Goal: Communication & Community: Answer question/provide support

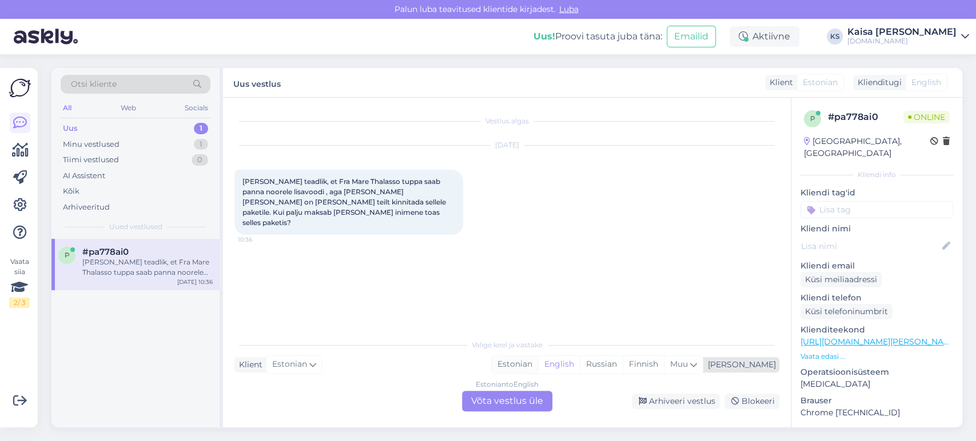
click at [538, 369] on div "Estonian" at bounding box center [515, 364] width 46 height 17
click at [534, 397] on div "Estonian to Estonian Võta vestlus üle" at bounding box center [507, 401] width 90 height 21
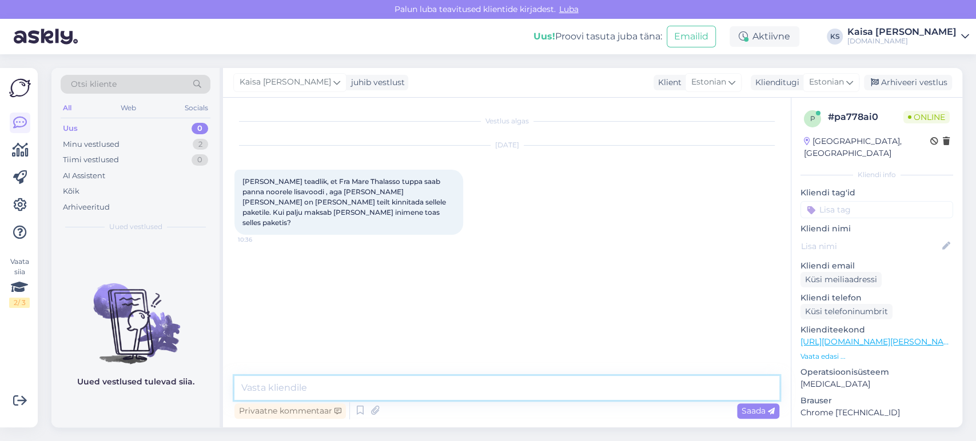
click at [536, 392] on textarea at bounding box center [506, 388] width 545 height 24
drag, startPoint x: 368, startPoint y: 389, endPoint x: 260, endPoint y: 393, distance: 107.5
click at [260, 393] on textarea "Tere, palun täpsustage" at bounding box center [506, 388] width 545 height 24
type textarea "Tere!"
click at [827, 352] on p "Vaata edasi ..." at bounding box center [876, 357] width 153 height 10
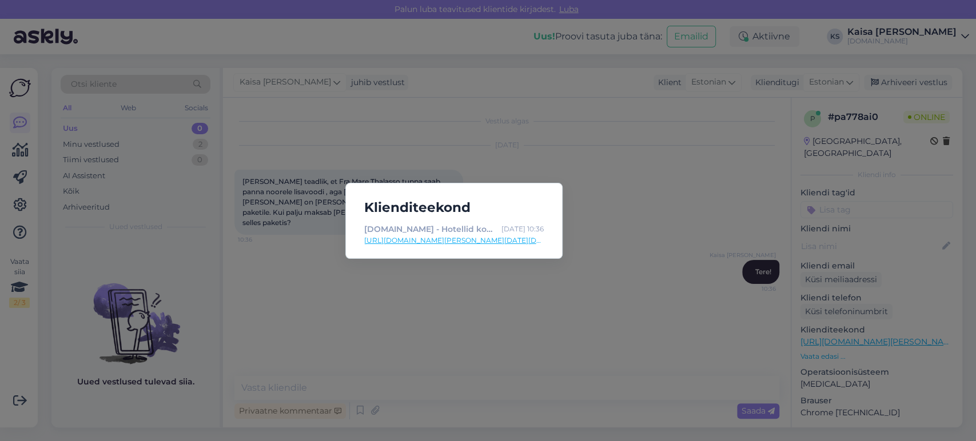
click at [505, 237] on link "[URL][DOMAIN_NAME][PERSON_NAME][DATE][DATE]" at bounding box center [453, 240] width 179 height 10
click at [481, 320] on div "Klienditeekond [DOMAIN_NAME] - Hotellid koos võluvate lisavõimalustega [DATE] 1…" at bounding box center [488, 220] width 976 height 441
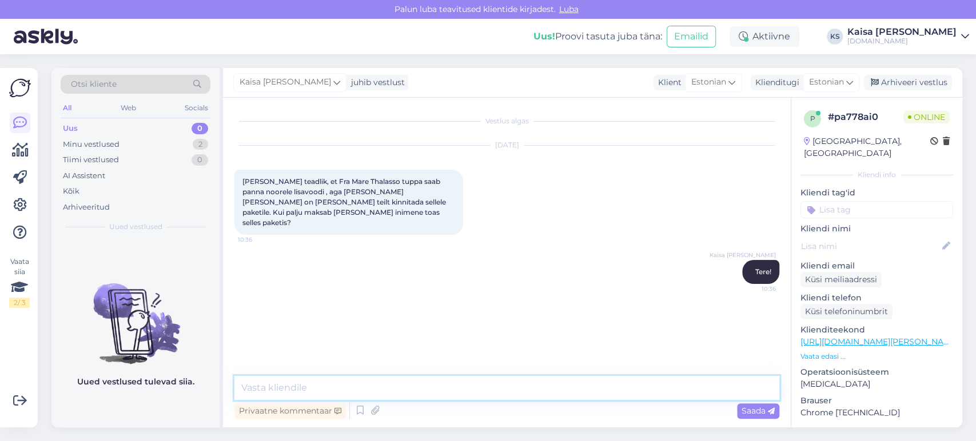
click at [485, 380] on textarea at bounding box center [506, 388] width 545 height 24
type textarea "Mis vanuses on kolmas külaline?"
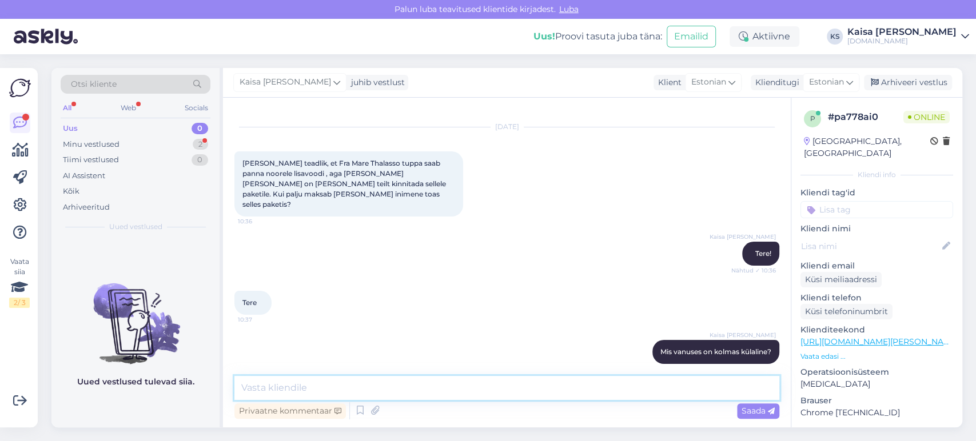
scroll to position [67, 0]
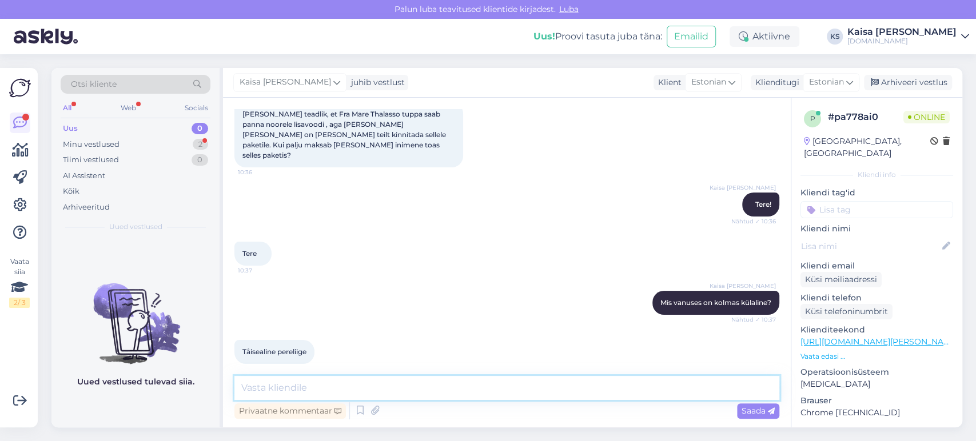
click at [405, 387] on textarea at bounding box center [506, 388] width 545 height 24
click at [243, 381] on textarea "Palun täpsustage e-maili aadressi, kuhu pakkumise saata võin?" at bounding box center [506, 388] width 545 height 24
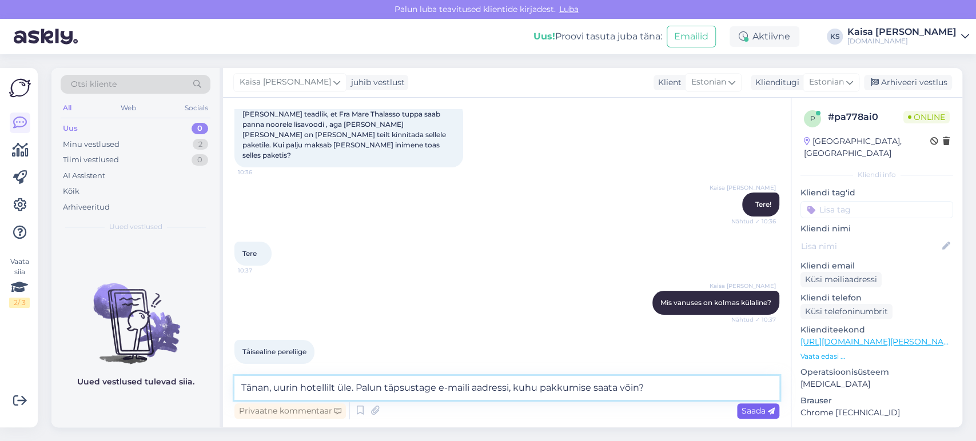
type textarea "Tänan, uurin hotellilt üle. Palun täpsustage e-maili aadressi, kuhu pakkumise s…"
click at [754, 413] on span "Saada" at bounding box center [757, 411] width 33 height 10
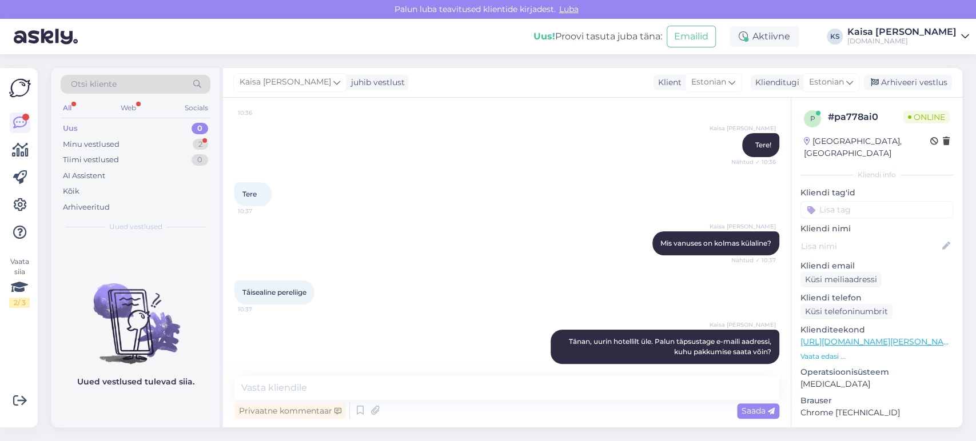
scroll to position [197, 0]
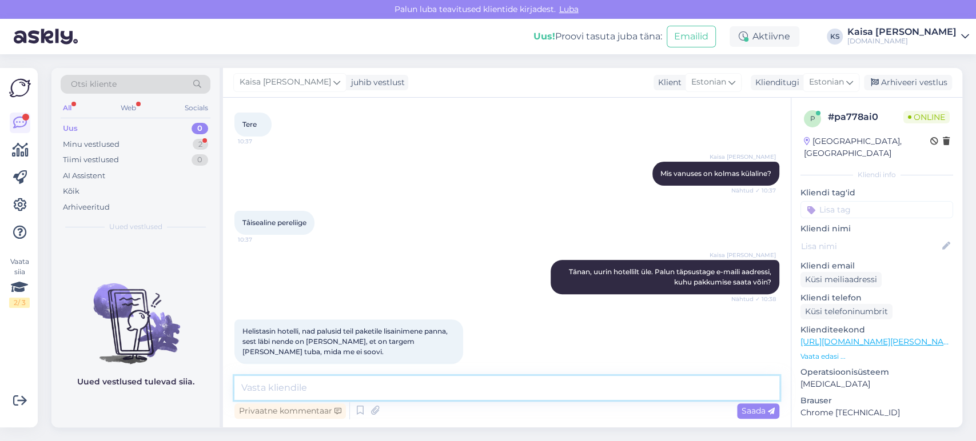
click at [489, 381] on textarea at bounding box center [506, 388] width 545 height 24
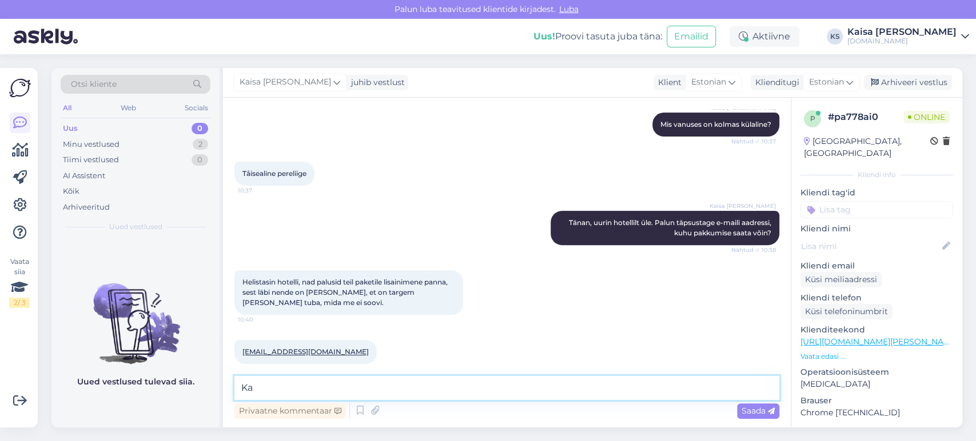
type textarea "K"
type textarea "Tänan, [PERSON_NAME] vastuse saanud, edastan Teile info."
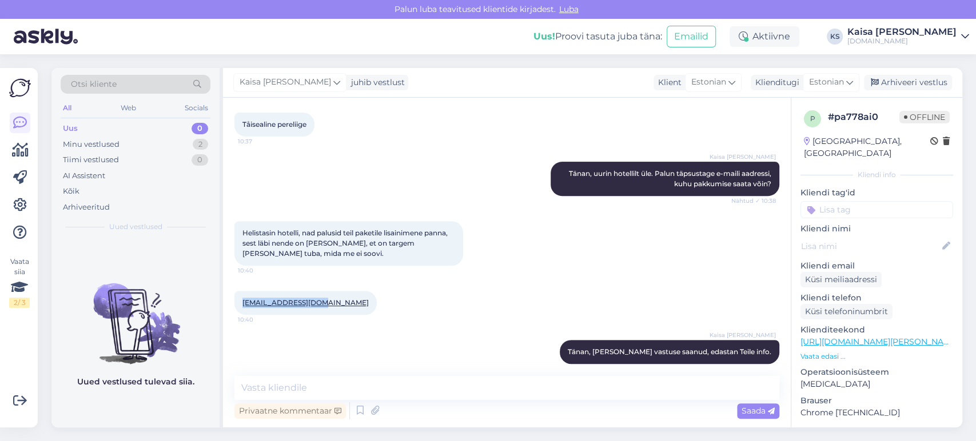
drag, startPoint x: 325, startPoint y: 290, endPoint x: 246, endPoint y: 299, distance: 79.9
click at [242, 296] on div "[EMAIL_ADDRESS][DOMAIN_NAME] 10:40" at bounding box center [305, 303] width 142 height 24
click at [461, 337] on div "Kaisa [PERSON_NAME] Tänan, [PERSON_NAME] vastuse saanud, edastan Teile info. 10…" at bounding box center [506, 352] width 545 height 49
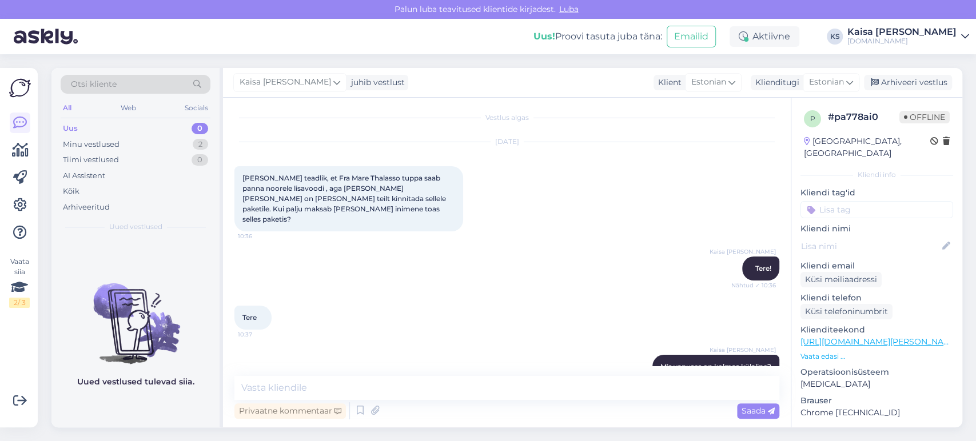
scroll to position [0, 0]
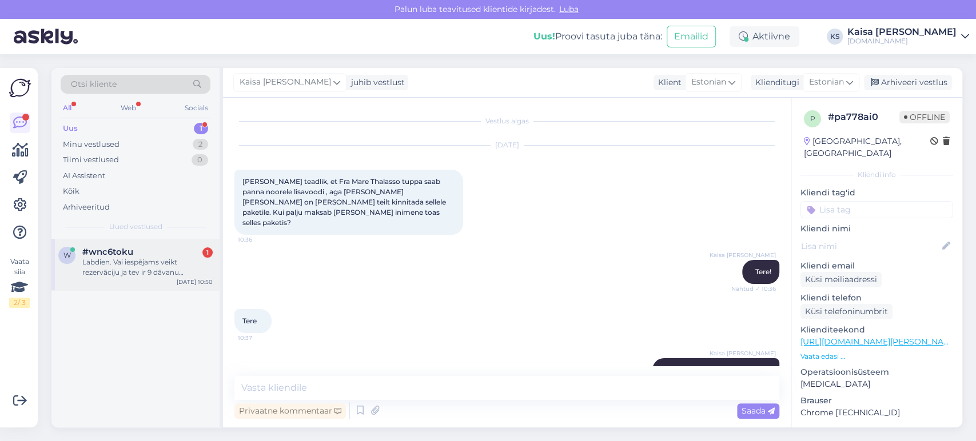
click at [154, 277] on div "Labdien. Vai iespējams veikt rezervāciju ja tev ir 9 dāvanu [PERSON_NAME] pa 15…" at bounding box center [147, 267] width 130 height 21
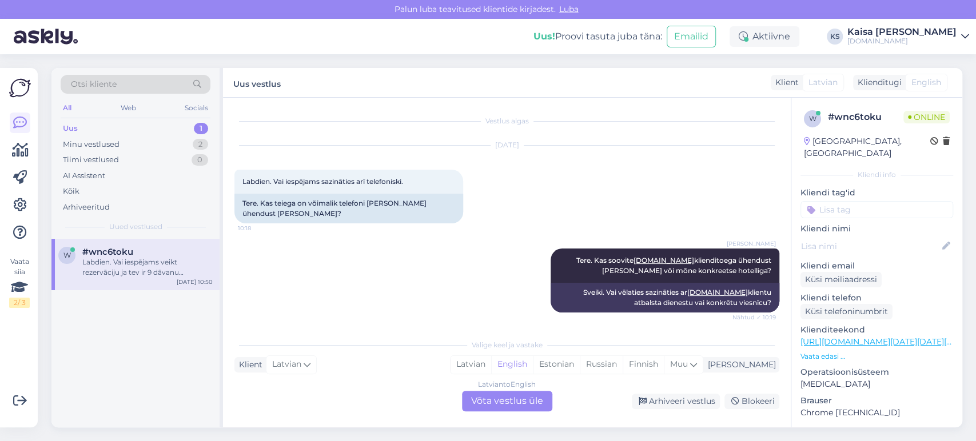
scroll to position [390, 0]
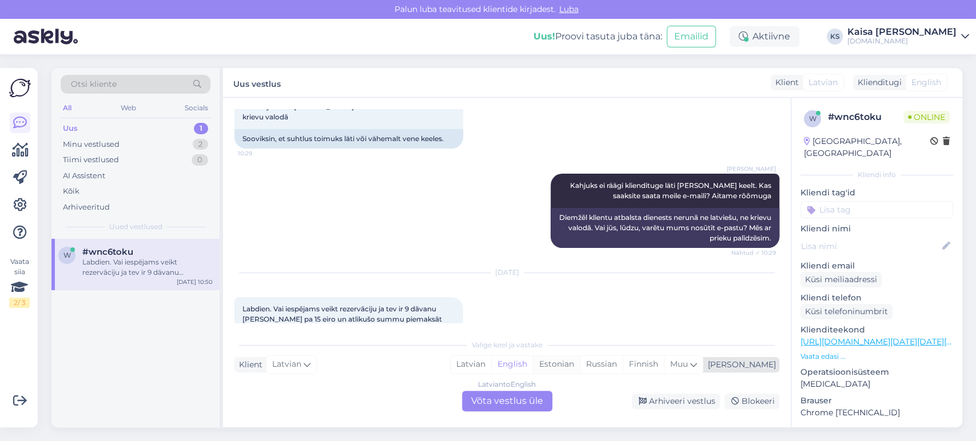
click at [580, 366] on div "Estonian" at bounding box center [556, 364] width 47 height 17
click at [536, 402] on div "Latvian to Estonian Võta vestlus üle" at bounding box center [507, 401] width 90 height 21
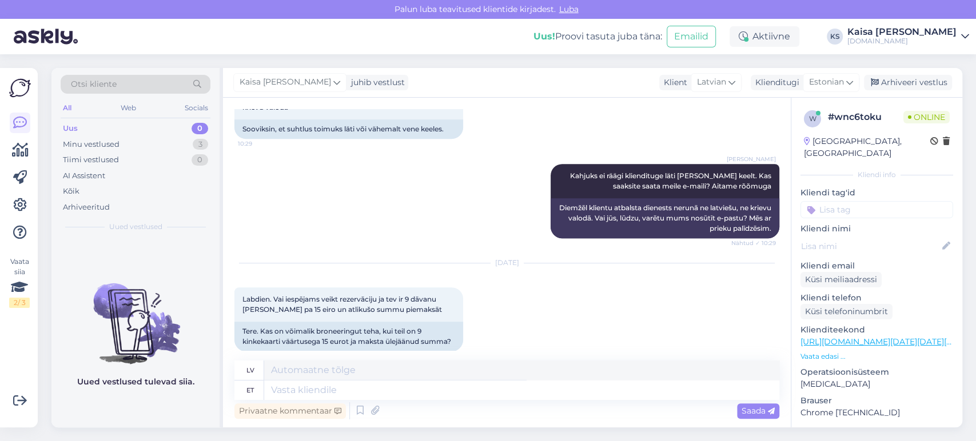
scroll to position [403, 0]
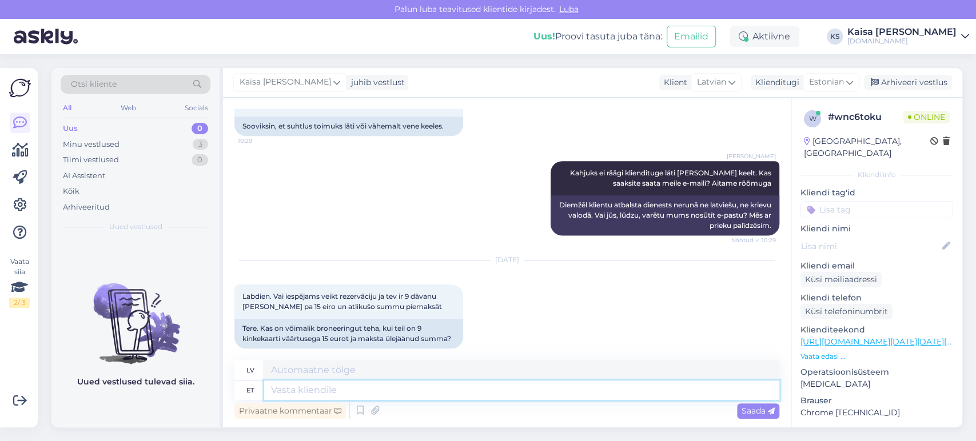
click at [462, 389] on textarea at bounding box center [521, 390] width 515 height 19
type textarea "J"
type textarea "Tre"
type textarea "Tere, j"
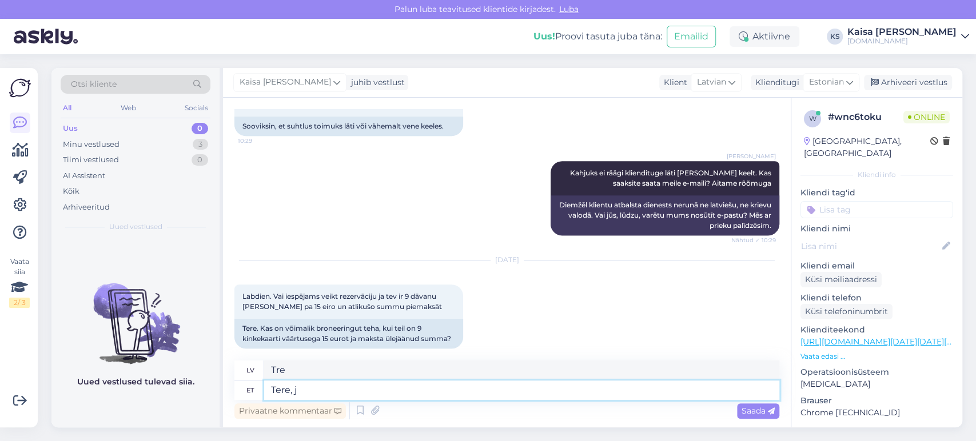
type textarea "Sveiki,"
type textarea "Tere, jah, sa"
type textarea "Sveiki, [PERSON_NAME],"
type textarea "Tere, jah, saate ka"
type textarea "Sveiki, [PERSON_NAME], jūs varat."
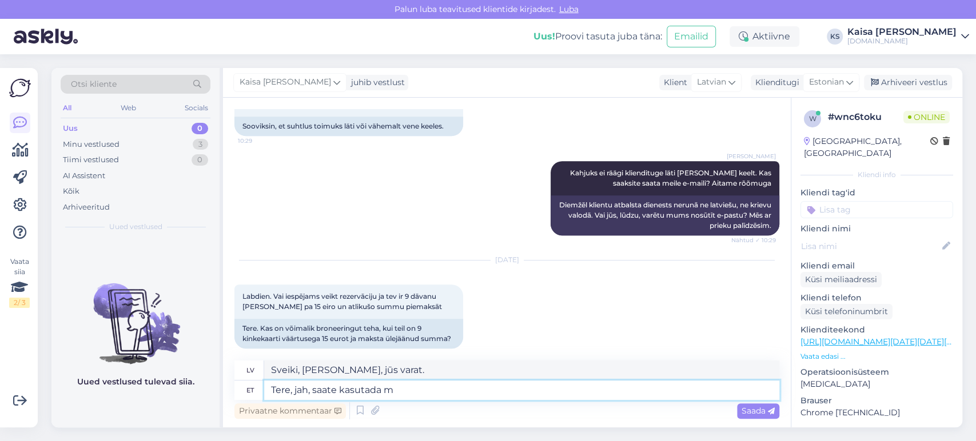
type textarea "Tere, jah, saate kasutada mi"
type textarea "Sveiki, [PERSON_NAME], jūs varat izmantot"
type textarea "Tere, jah, saate kasutada mitut k"
type textarea "Sveiki, [PERSON_NAME], jūs varat izmantot vairākus"
type textarea "Tere, jah, saate kasutada mitut kinkekaarti bro"
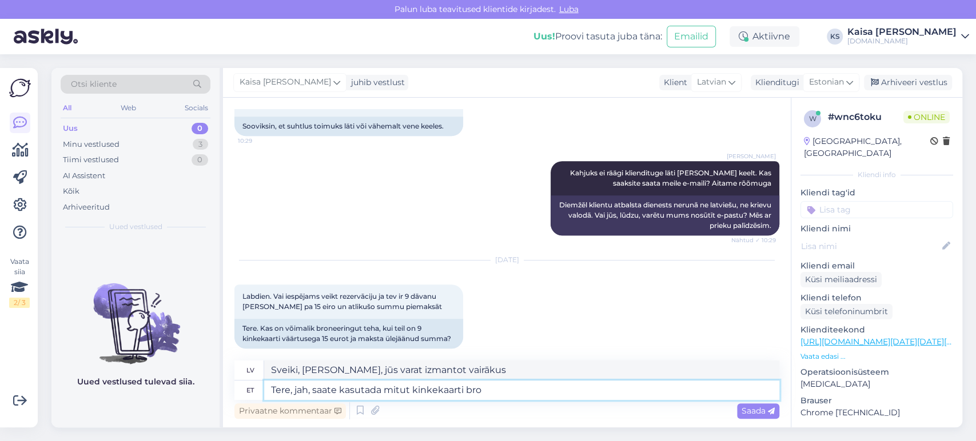
type textarea "Sveiki, [PERSON_NAME], jūs varat izmantot vairākas dāvanu [PERSON_NAME]."
type textarea "Tere, jah, saate kasutada mitut kinkekaarti broneeringu e"
type textarea "Sveiki, [PERSON_NAME], rezervācijai var izmantot vairākas dāvanu [PERSON_NAME]."
type textarea "Tere, jah, saate kasutada mitut kinkekaarti broneeringu eest t"
type textarea "Sveiki, [PERSON_NAME], jūs varat izmantot vairākas dāvanu [PERSON_NAME] vienam …"
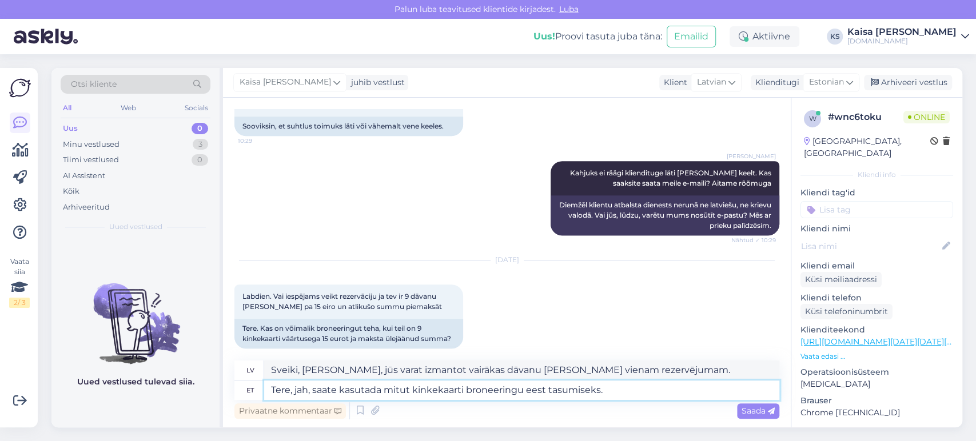
type textarea "Tere, jah, saate kasutada mitut kinkekaarti broneeringu eest tasumiseks."
type textarea "Sveiki, [PERSON_NAME], rezervācijas apmaksai var izmantot vairākas dāvanu [PERS…"
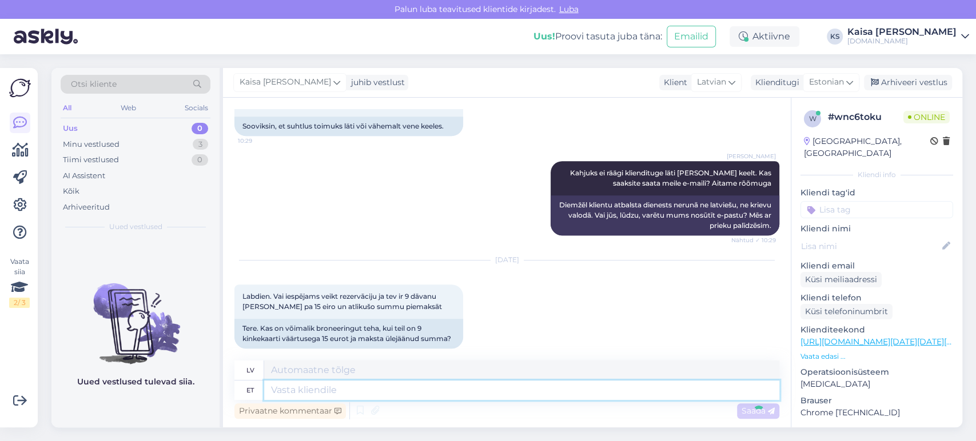
scroll to position [493, 0]
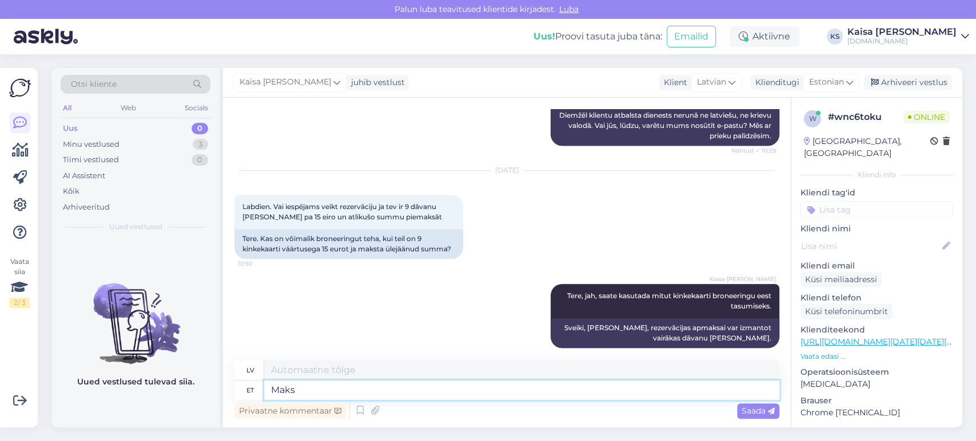
type textarea "Maksm"
type textarea "Aknas"
type textarea "Maksmisel o"
type textarea "Maksājot"
type textarea "Maksmisel on sel"
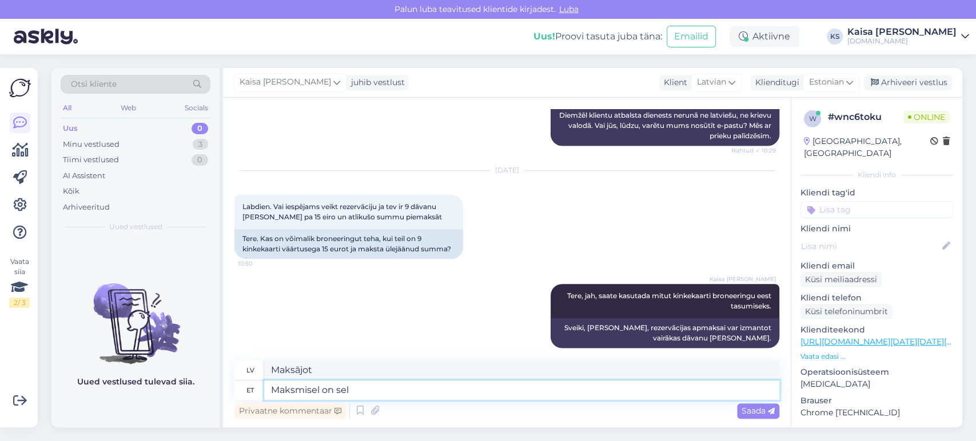
type textarea "Maksājums ir"
type textarea "Maksmisel on [PERSON_NAME]"
type textarea "Maksājums tiek veikts šajā"
type textarea "Maksmisel on selle jaoks e"
type textarea "Maksājums ir par šo"
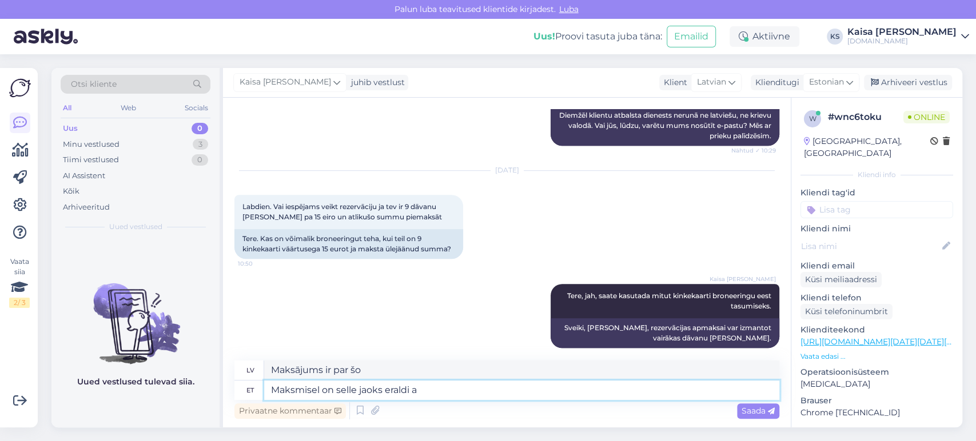
type textarea "Maksmisel on selle jaoks eraldi ak"
type textarea "Par to ir atsevišķa samaksa."
type textarea "Maksmisel on selle jaoks eraldi aktiveerimiskoht."
type textarea "Maksājot, [PERSON_NAME] ir atsevišķa aktivizācijas zona."
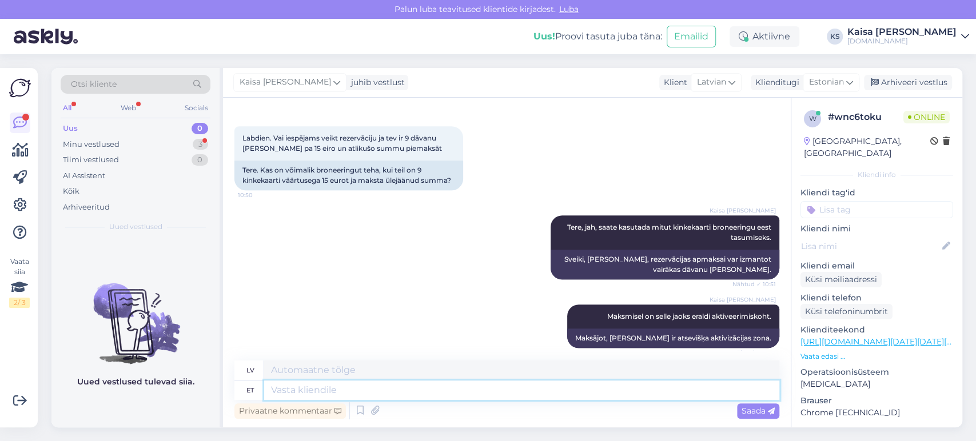
scroll to position [630, 0]
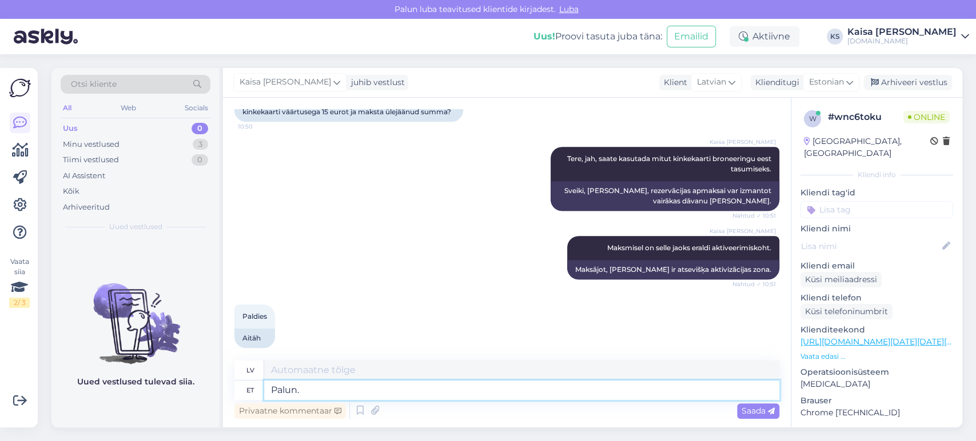
type textarea "Palun."
type textarea "Lūdzu."
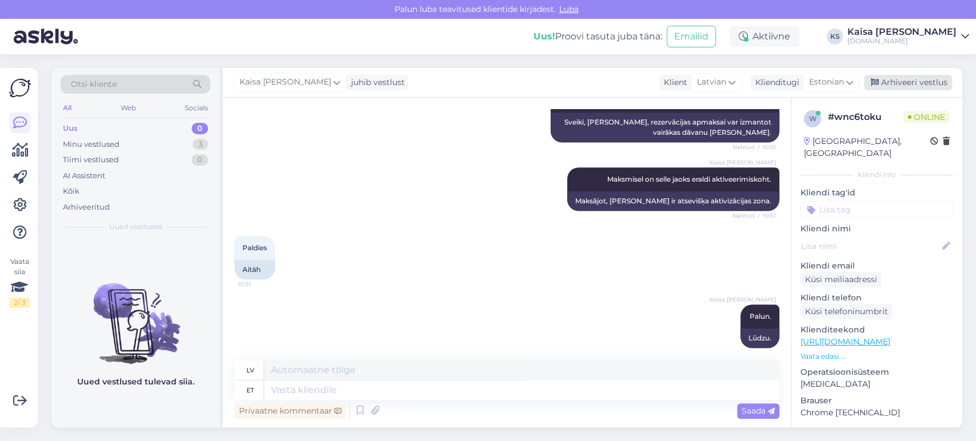
click at [923, 86] on div "Arhiveeri vestlus" at bounding box center [908, 82] width 88 height 15
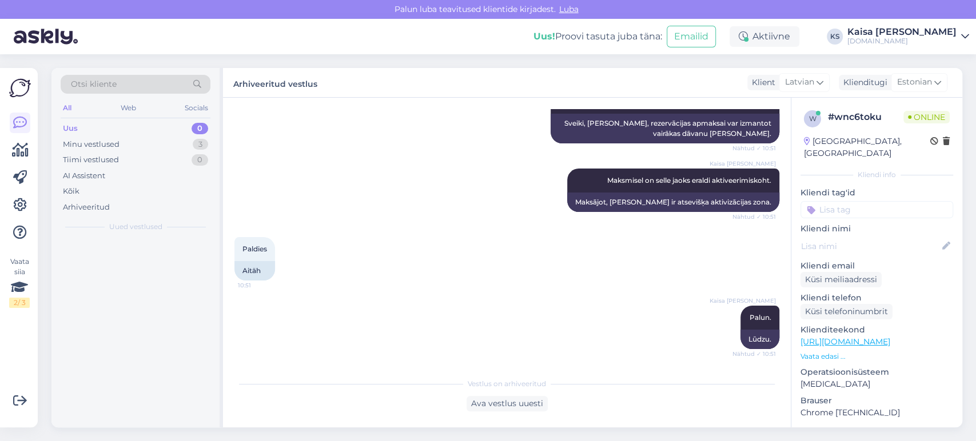
scroll to position [686, 0]
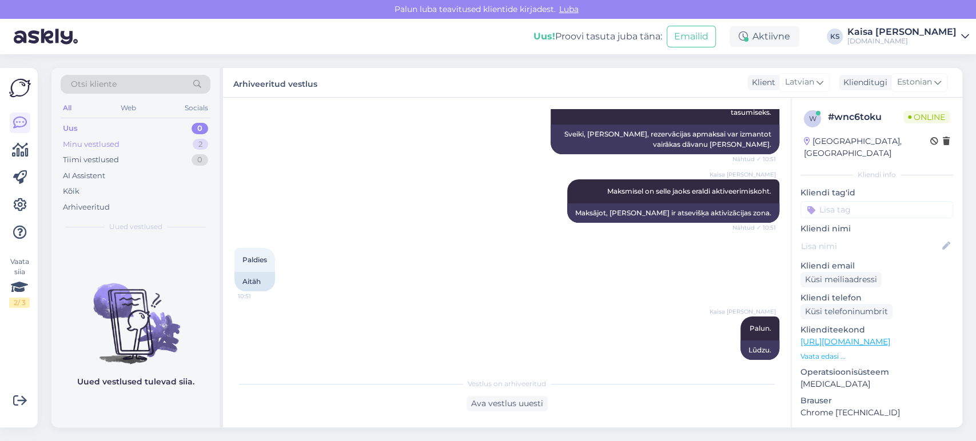
click at [174, 141] on div "Minu vestlused 2" at bounding box center [136, 145] width 150 height 16
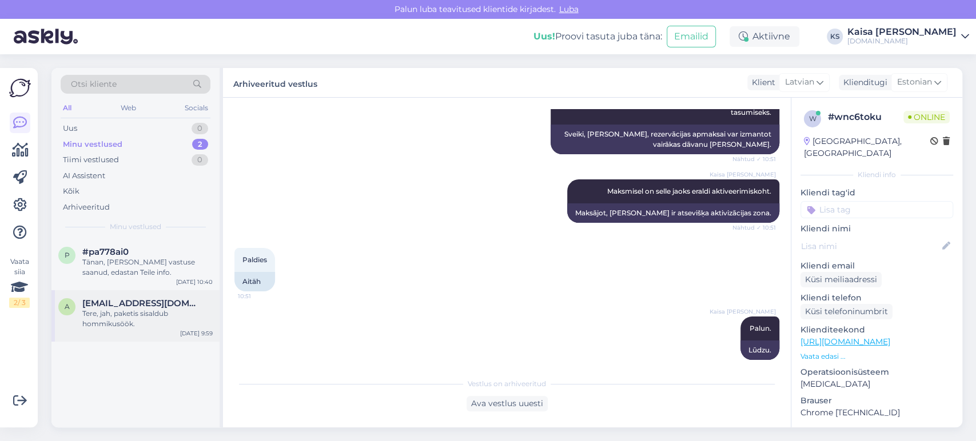
click at [173, 313] on div "Tere, jah, paketis sisaldub hommikusöök." at bounding box center [147, 319] width 130 height 21
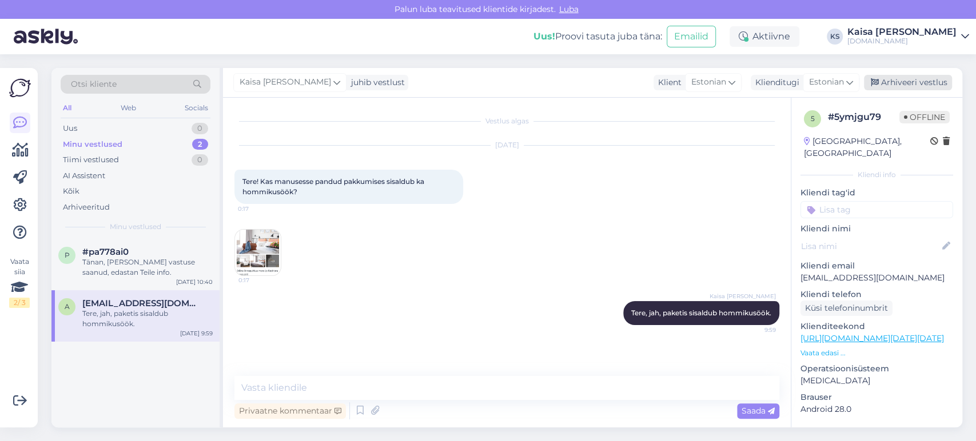
click at [896, 90] on div "Arhiveeri vestlus" at bounding box center [908, 82] width 88 height 15
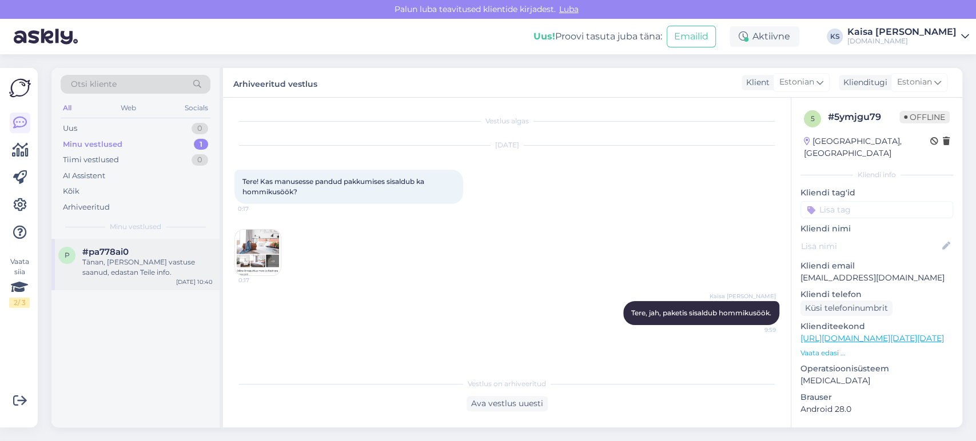
click at [160, 269] on div "Tänan, [PERSON_NAME] vastuse saanud, edastan Teile info." at bounding box center [147, 267] width 130 height 21
